Goal: Use online tool/utility: Utilize a website feature to perform a specific function

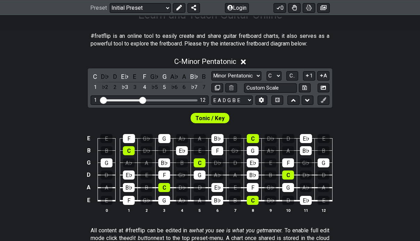
scroll to position [131, 0]
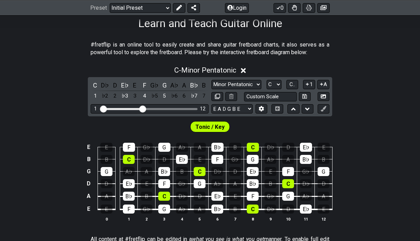
click at [11, 215] on div "E E F G♭ G A♭ A B♭ B C D♭ D E♭ E B B C D♭ D E♭ E F G♭ G A♭ A B♭ B G G A♭ A B♭ B…" at bounding box center [210, 181] width 420 height 97
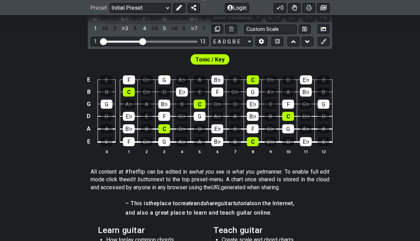
scroll to position [186, 0]
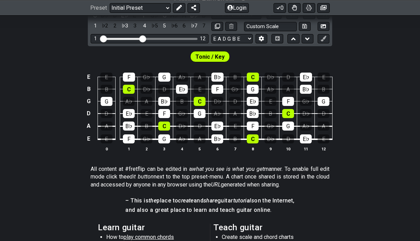
click at [294, 110] on div "C" at bounding box center [288, 113] width 12 height 9
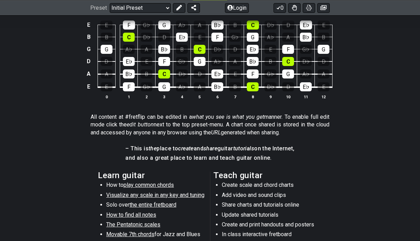
scroll to position [237, 0]
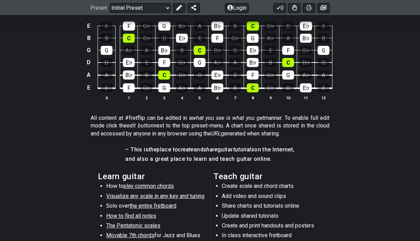
click at [168, 206] on span "the entire fretboard" at bounding box center [152, 205] width 47 height 7
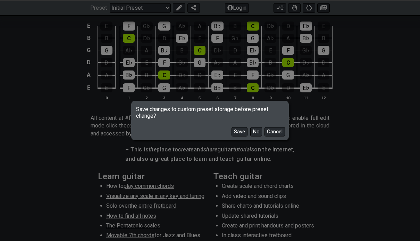
click at [258, 136] on button "No" at bounding box center [256, 131] width 12 height 9
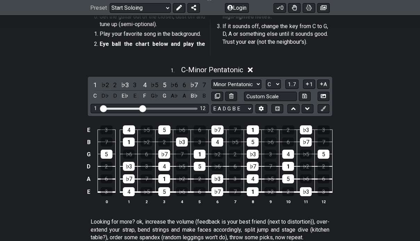
scroll to position [149, 0]
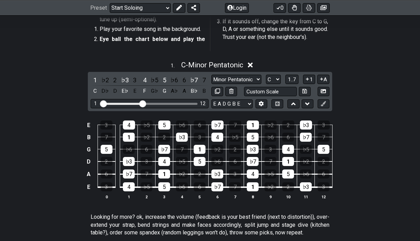
click at [323, 94] on button at bounding box center [323, 91] width 12 height 9
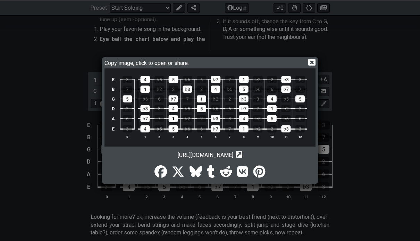
click at [30, 165] on div "Copy image, click to open or share. [URL][DOMAIN_NAME] Copy url to clipboard" at bounding box center [210, 120] width 420 height 241
click at [291, 138] on img at bounding box center [209, 107] width 211 height 78
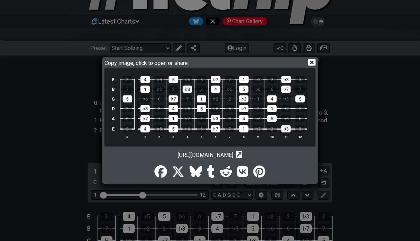
scroll to position [0, 0]
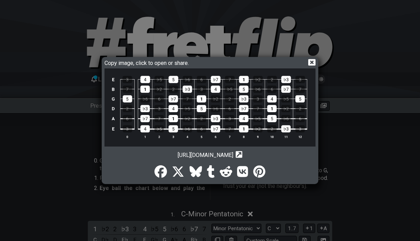
click at [327, 80] on div "Copy image, click to open or share. [URL][DOMAIN_NAME] Copy url to clipboard" at bounding box center [210, 120] width 420 height 241
click at [310, 66] on icon at bounding box center [311, 62] width 7 height 7
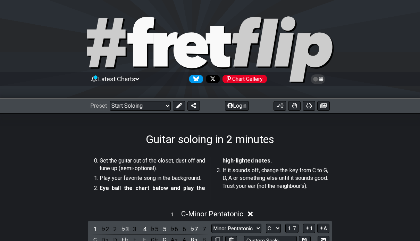
click at [265, 58] on icon at bounding box center [255, 42] width 46 height 50
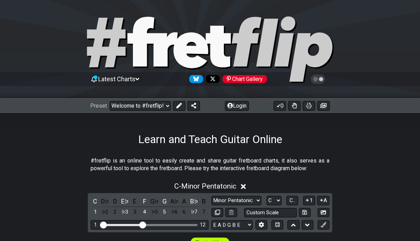
click at [113, 72] on icon at bounding box center [210, 49] width 250 height 69
click at [132, 82] on span "Latest Charts" at bounding box center [116, 78] width 37 height 7
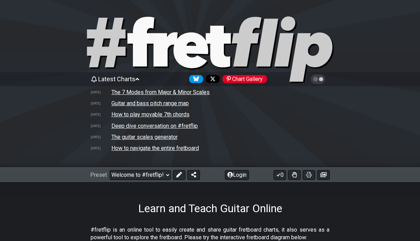
click at [172, 139] on td "The guitar scales generator" at bounding box center [144, 136] width 67 height 7
select select "/guitar-scales-generator"
select select "A"
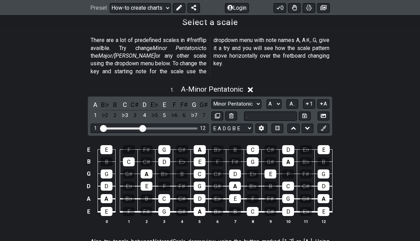
scroll to position [239, 0]
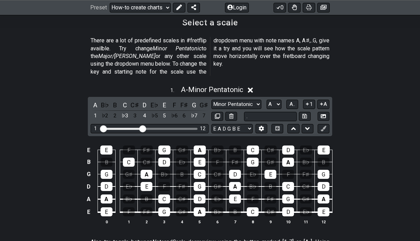
type input "."
click at [241, 100] on select "Minor Pentatonic New Scale Minor Pentatonic Major Pentatonic Minor Blues Major …" at bounding box center [236, 104] width 50 height 9
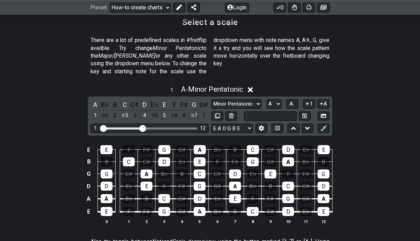
scroll to position [268, 0]
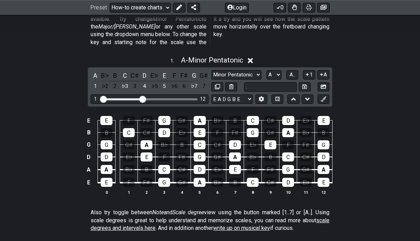
click at [311, 152] on div "C♯" at bounding box center [306, 156] width 12 height 9
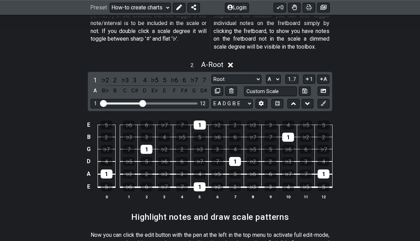
scroll to position [544, 0]
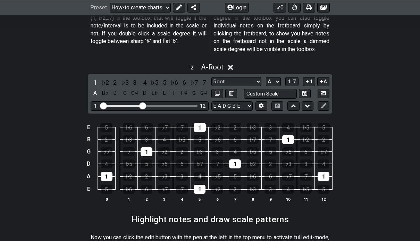
click at [285, 89] on input "Custom Scale" at bounding box center [270, 93] width 53 height 9
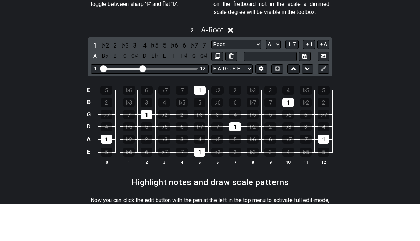
click at [373, 60] on div "2 . A - Root 1 ♭2 2 ♭3 3 4 ♭5 5 ♭6 6 ♭7 7 A B♭ B C C♯ D E♭ E F F♯ G G♯ Root Roo…" at bounding box center [210, 135] width 420 height 153
type input "Custom Scale"
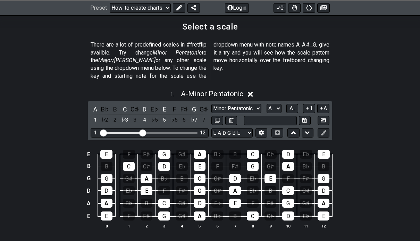
scroll to position [234, 0]
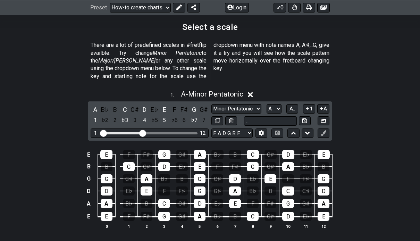
click at [252, 104] on select "Minor Pentatonic New Scale Minor Pentatonic Major Pentatonic Minor Blues Major …" at bounding box center [236, 108] width 50 height 9
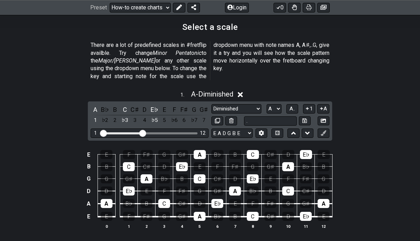
click at [296, 128] on button at bounding box center [293, 132] width 12 height 9
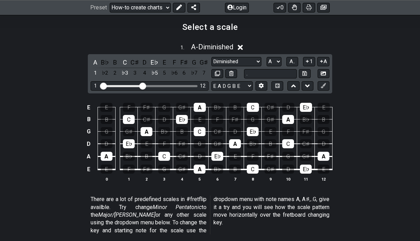
click at [294, 87] on icon at bounding box center [293, 85] width 5 height 7
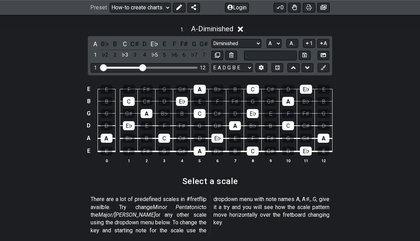
click at [293, 71] on button at bounding box center [293, 67] width 12 height 9
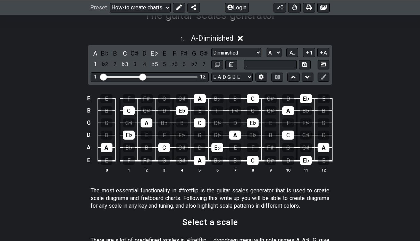
scroll to position [195, 0]
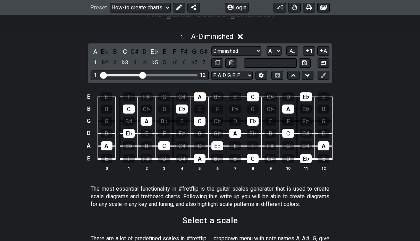
click at [296, 74] on button at bounding box center [293, 75] width 12 height 9
click at [311, 76] on button at bounding box center [307, 75] width 12 height 9
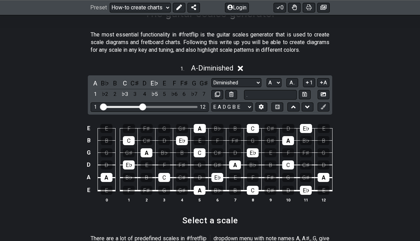
click at [418, 84] on div "1 . A - Diminished A B♭ B C C♯ D E♭ E F F♯ G G♯ 1 ♭2 2 ♭3 3 4 ♭5 5 ♭6 6 ♭7 7 Mi…" at bounding box center [210, 136] width 420 height 153
click at [365, 112] on div "1 . A - Diminished A B♭ B C C♯ D E♭ E F F♯ G G♯ 1 ♭2 2 ♭3 3 4 ♭5 5 ♭6 6 ♭7 7 Mi…" at bounding box center [210, 136] width 420 height 153
click at [256, 82] on select "Minor Pentatonic New Scale Minor Pentatonic Major Pentatonic Minor Blues Major …" at bounding box center [236, 82] width 50 height 9
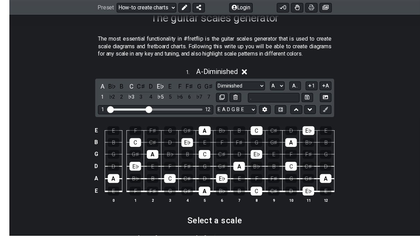
scroll to position [190, 0]
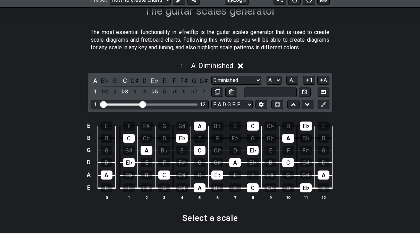
click at [283, 95] on input "." at bounding box center [270, 99] width 53 height 9
click at [353, 83] on div "1 . A - Diminished A B♭ B C C♯ D E♭ E F F♯ G G♯ 1 ♭2 2 ♭3 3 4 ♭5 5 ♭6 6 ♭7 7 Mi…" at bounding box center [210, 141] width 420 height 153
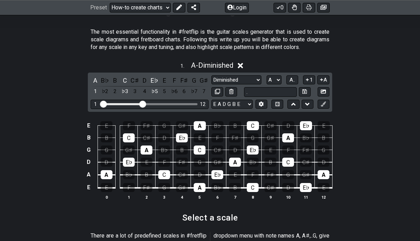
click at [307, 90] on button at bounding box center [305, 91] width 12 height 9
select select "."
click at [306, 93] on button at bounding box center [305, 91] width 12 height 9
click at [322, 83] on button "A" at bounding box center [323, 79] width 12 height 9
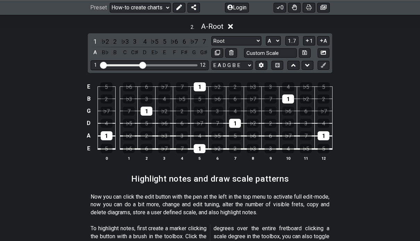
scroll to position [596, 0]
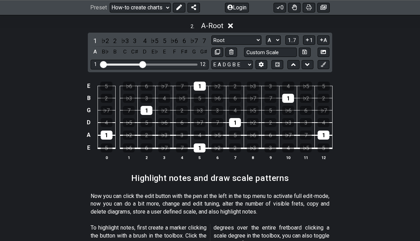
click at [107, 47] on div "B♭" at bounding box center [105, 51] width 9 height 9
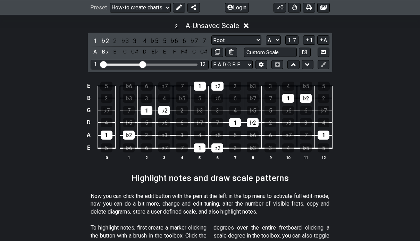
click at [95, 47] on div "A" at bounding box center [94, 51] width 9 height 9
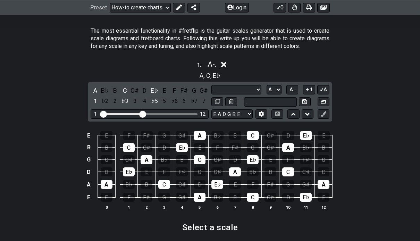
scroll to position [0, 0]
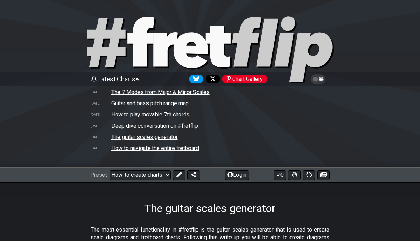
click at [166, 176] on select "Welcome to #fretflip! Initial Preset Custom Preset Minor Pentatonic Major Penta…" at bounding box center [140, 175] width 61 height 10
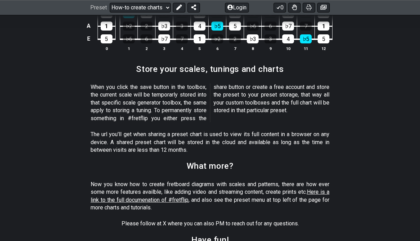
scroll to position [996, 0]
click at [325, 189] on span "Here is a link to the full documenation of #fretflip" at bounding box center [209, 196] width 239 height 14
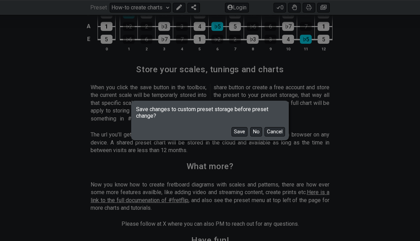
click at [257, 133] on button "No" at bounding box center [256, 131] width 12 height 9
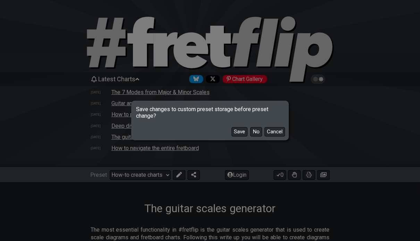
select select "/welcome"
select select "B"
select select "Minor Pentatonic"
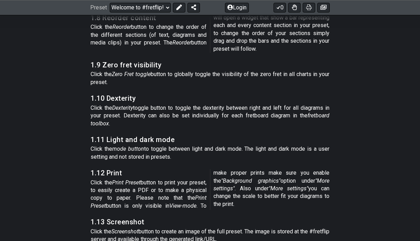
scroll to position [2197, 0]
